Goal: Task Accomplishment & Management: Manage account settings

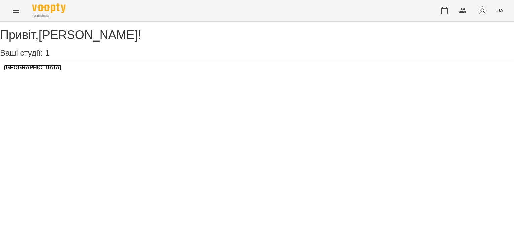
click at [33, 71] on h3 "[GEOGRAPHIC_DATA]" at bounding box center [32, 68] width 57 height 6
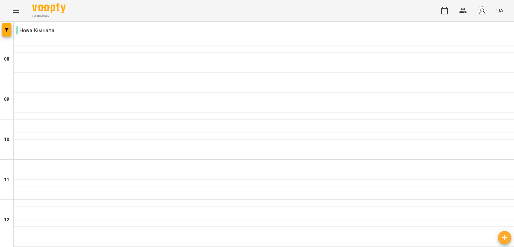
scroll to position [334, 0]
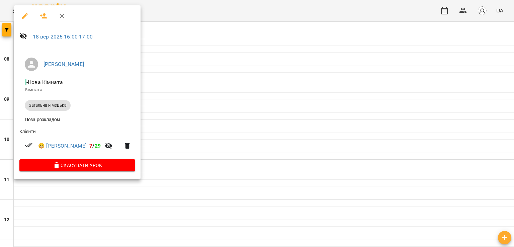
click at [213, 69] on div at bounding box center [257, 123] width 514 height 247
